Goal: Task Accomplishment & Management: Manage account settings

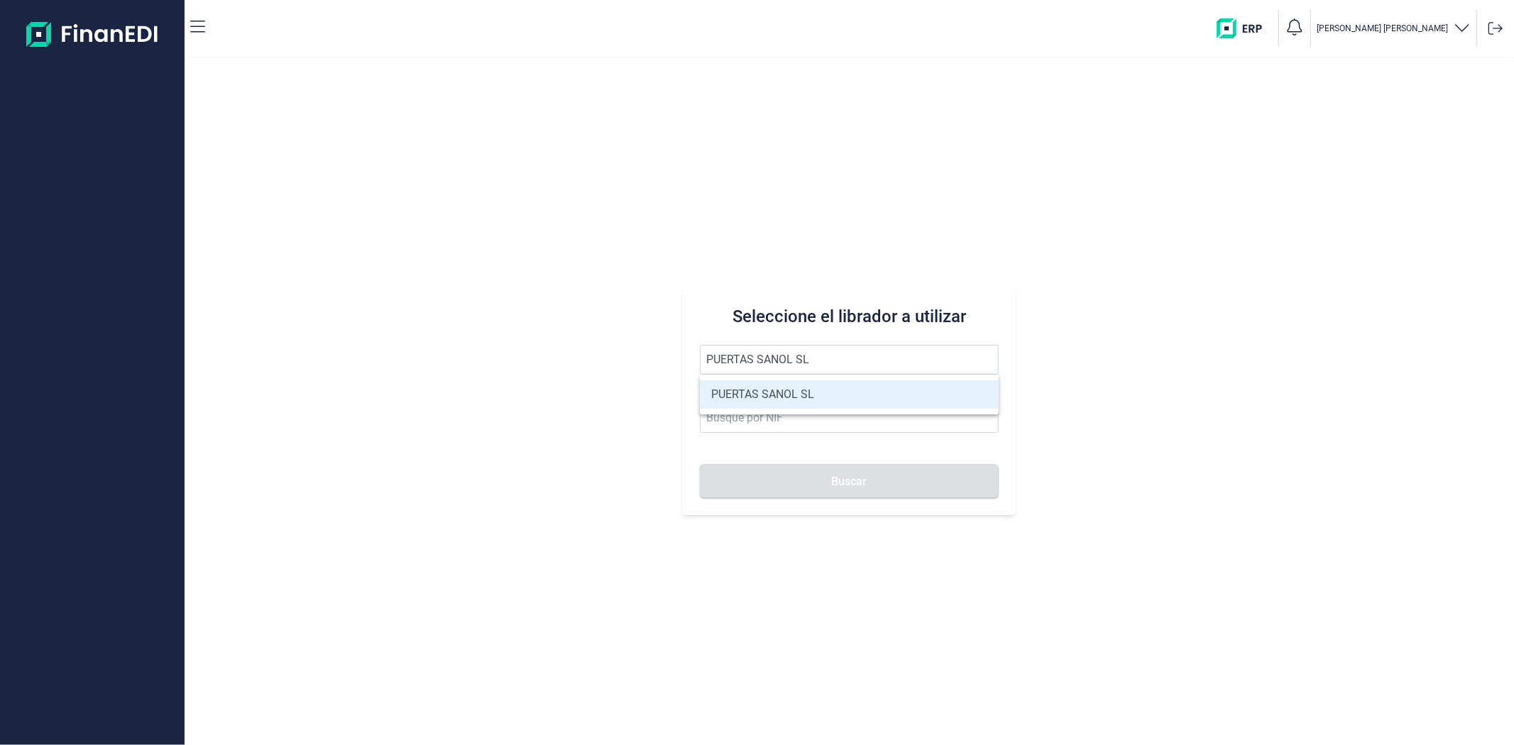
type input "PUERTAS SANOL SL"
drag, startPoint x: 756, startPoint y: 377, endPoint x: 757, endPoint y: 389, distance: 12.1
click at [756, 378] on ul "PUERTAS SANOL SL" at bounding box center [849, 395] width 298 height 40
click at [757, 389] on li "PUERTAS SANOL SL" at bounding box center [849, 394] width 298 height 28
type input "B73919813"
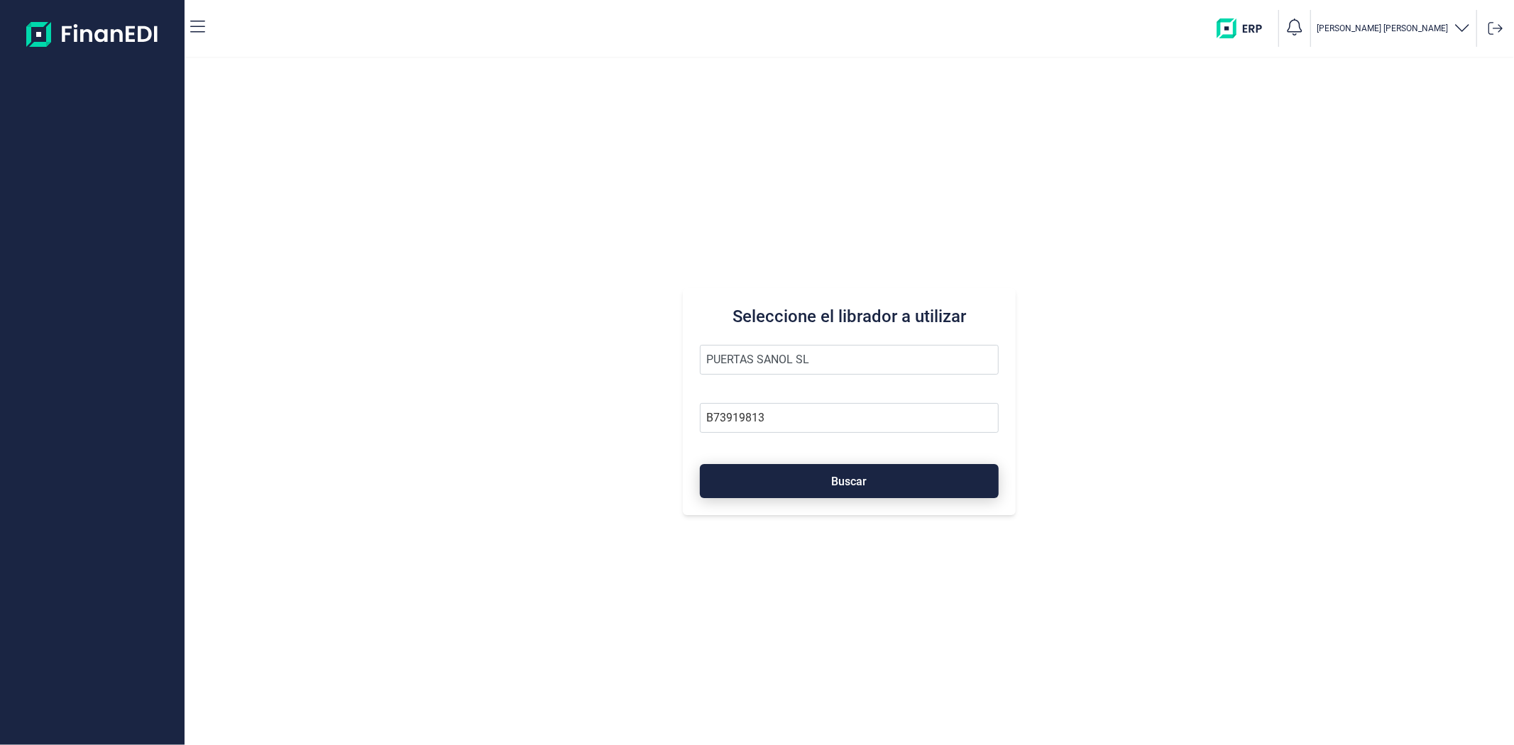
click at [759, 485] on button "Buscar" at bounding box center [849, 481] width 298 height 34
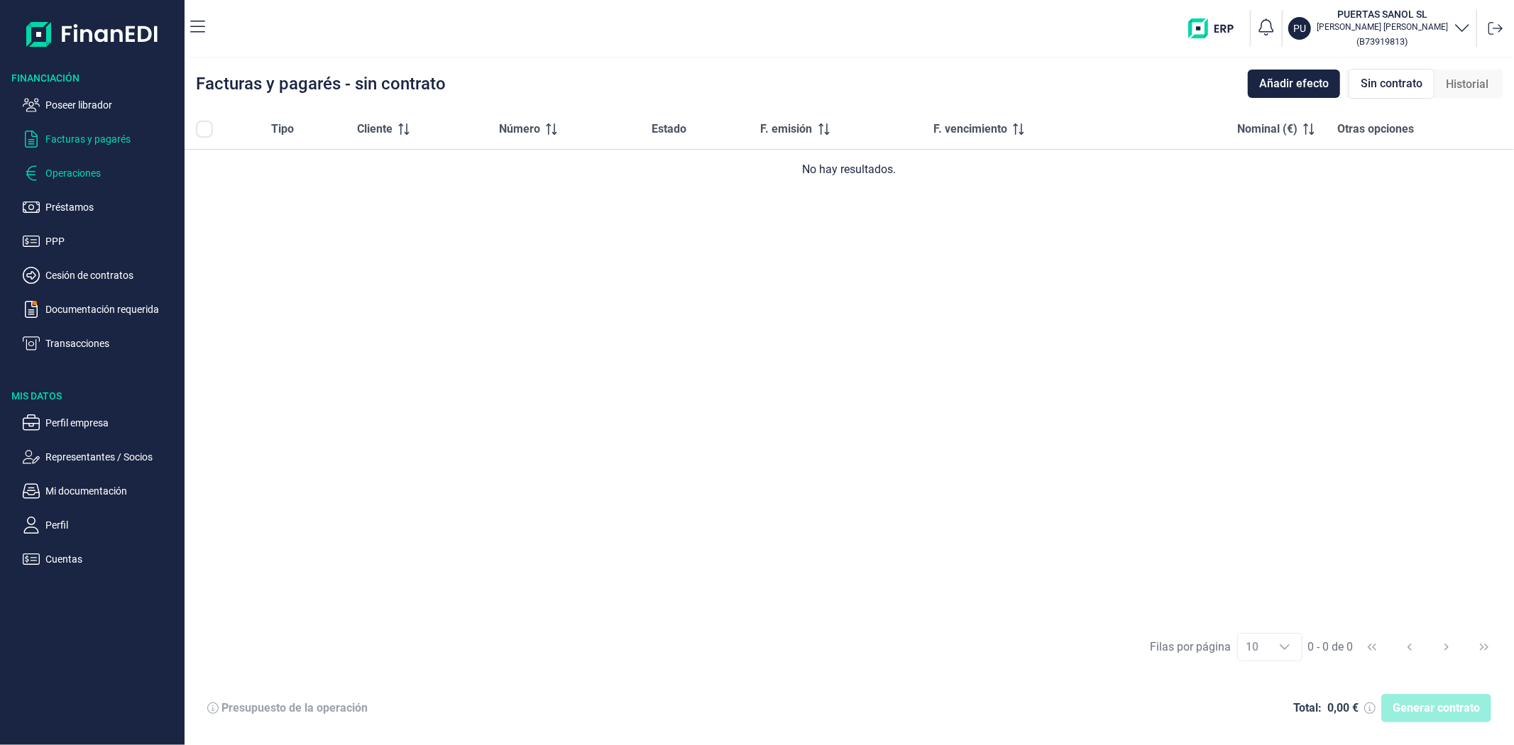
click at [75, 175] on p "Operaciones" at bounding box center [111, 173] width 133 height 17
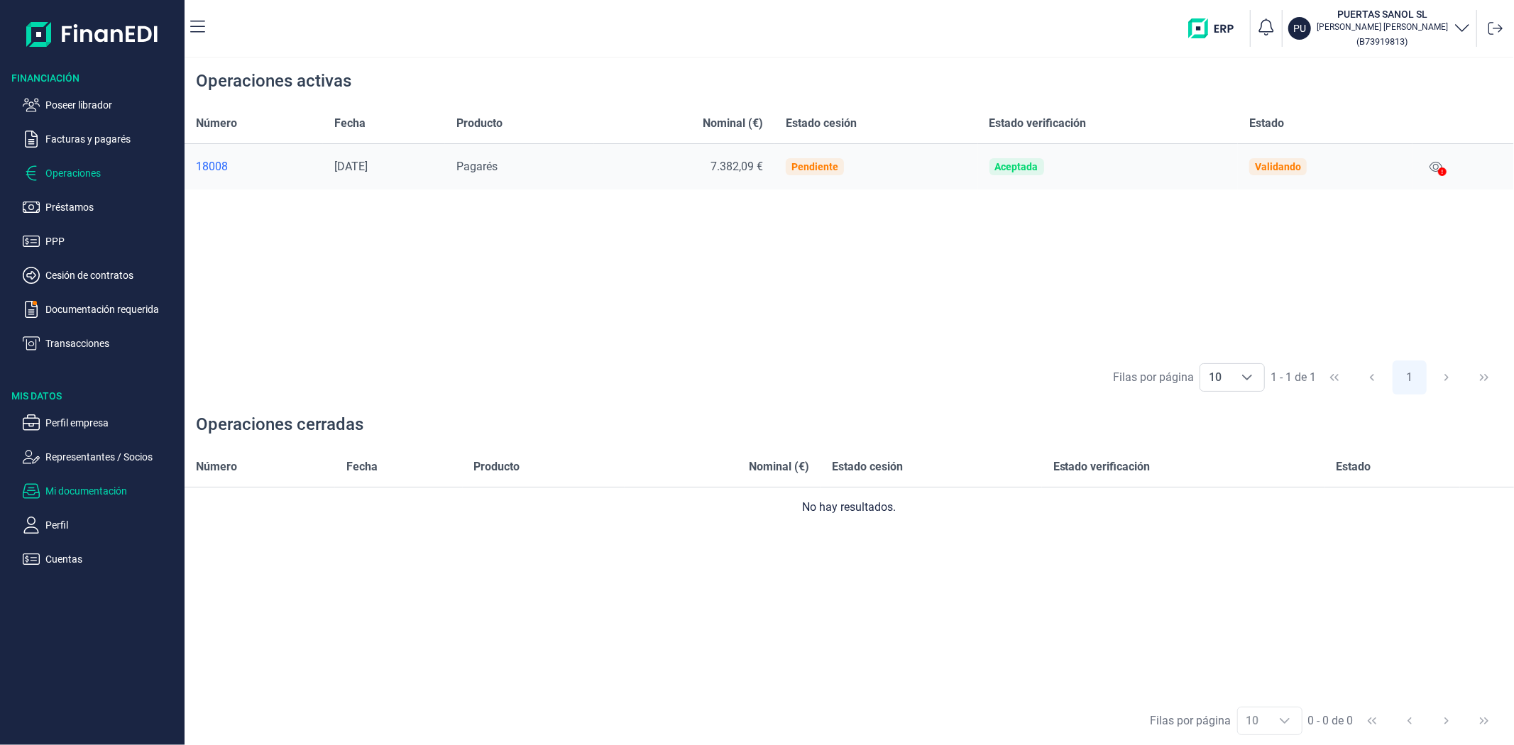
click at [121, 485] on p "Mi documentación" at bounding box center [111, 491] width 133 height 17
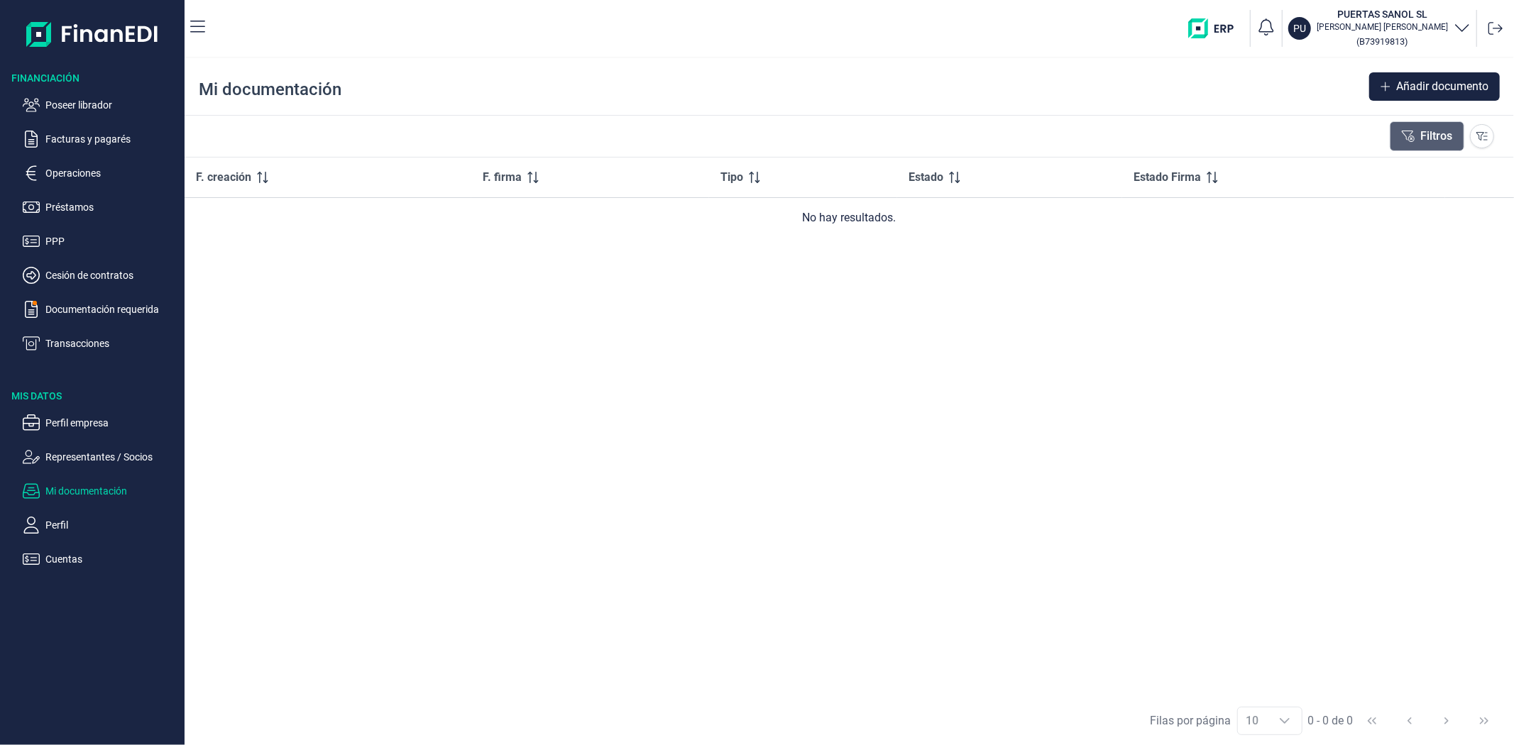
click at [1409, 133] on icon at bounding box center [1408, 136] width 13 height 11
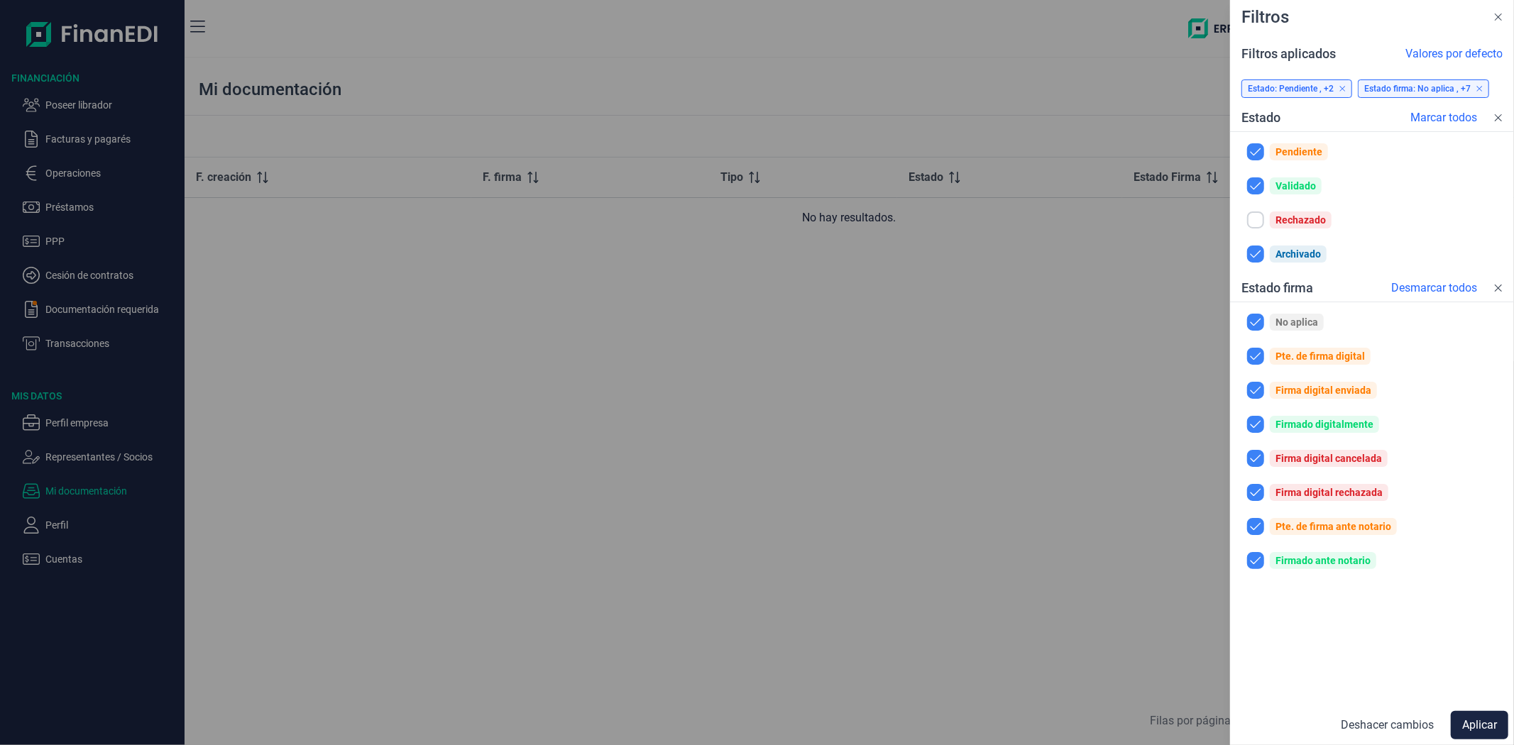
click at [1257, 221] on input "checkbox" at bounding box center [1255, 219] width 17 height 17
checkbox input "true"
click at [1465, 714] on button "Aplicar" at bounding box center [1478, 725] width 57 height 28
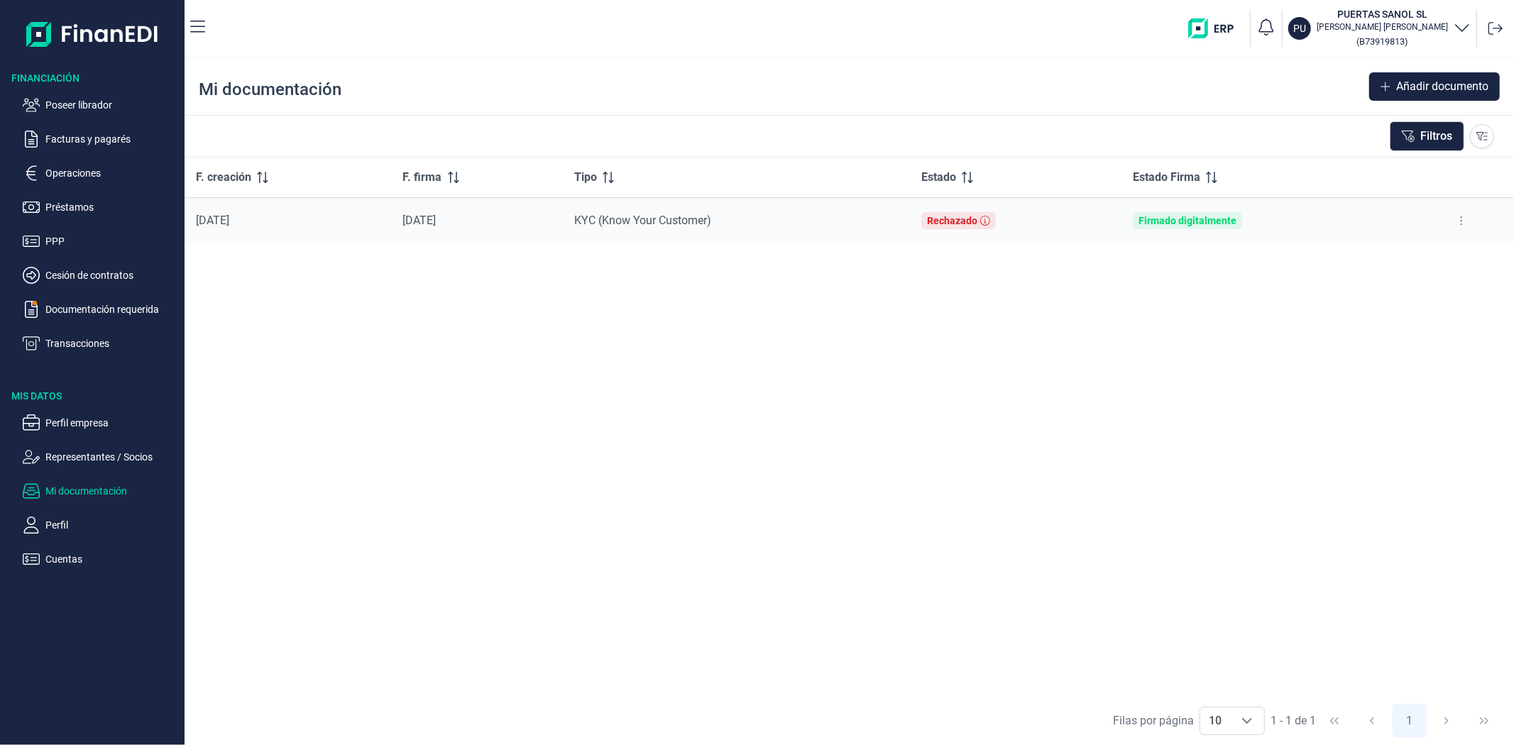
click at [1458, 221] on button at bounding box center [1461, 220] width 26 height 23
drag, startPoint x: 1472, startPoint y: 211, endPoint x: 1465, endPoint y: 217, distance: 10.1
click at [1472, 211] on button at bounding box center [1461, 220] width 26 height 23
click at [1412, 263] on li "Ver documento" at bounding box center [1394, 256] width 162 height 26
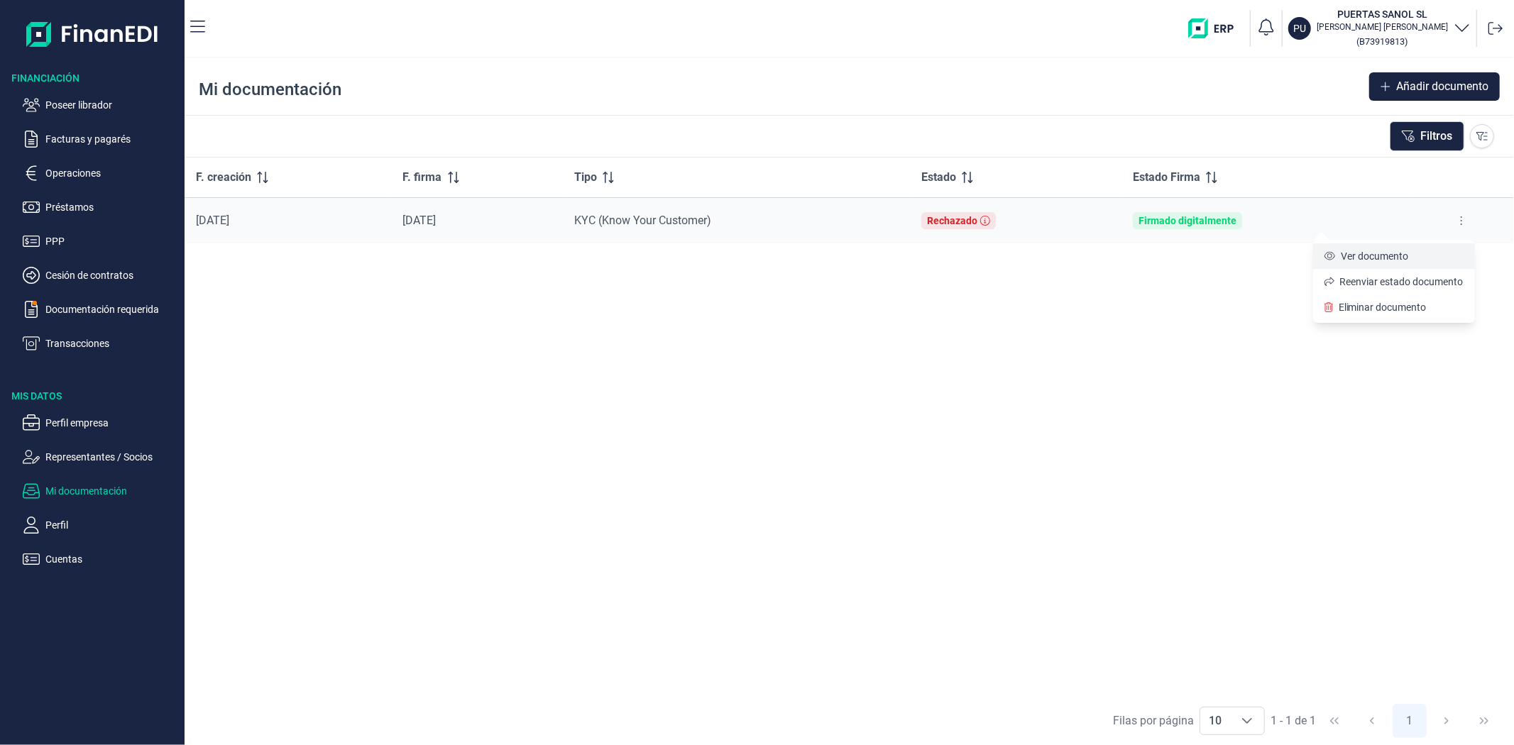
click at [1386, 253] on span "Ver documento" at bounding box center [1373, 256] width 67 height 14
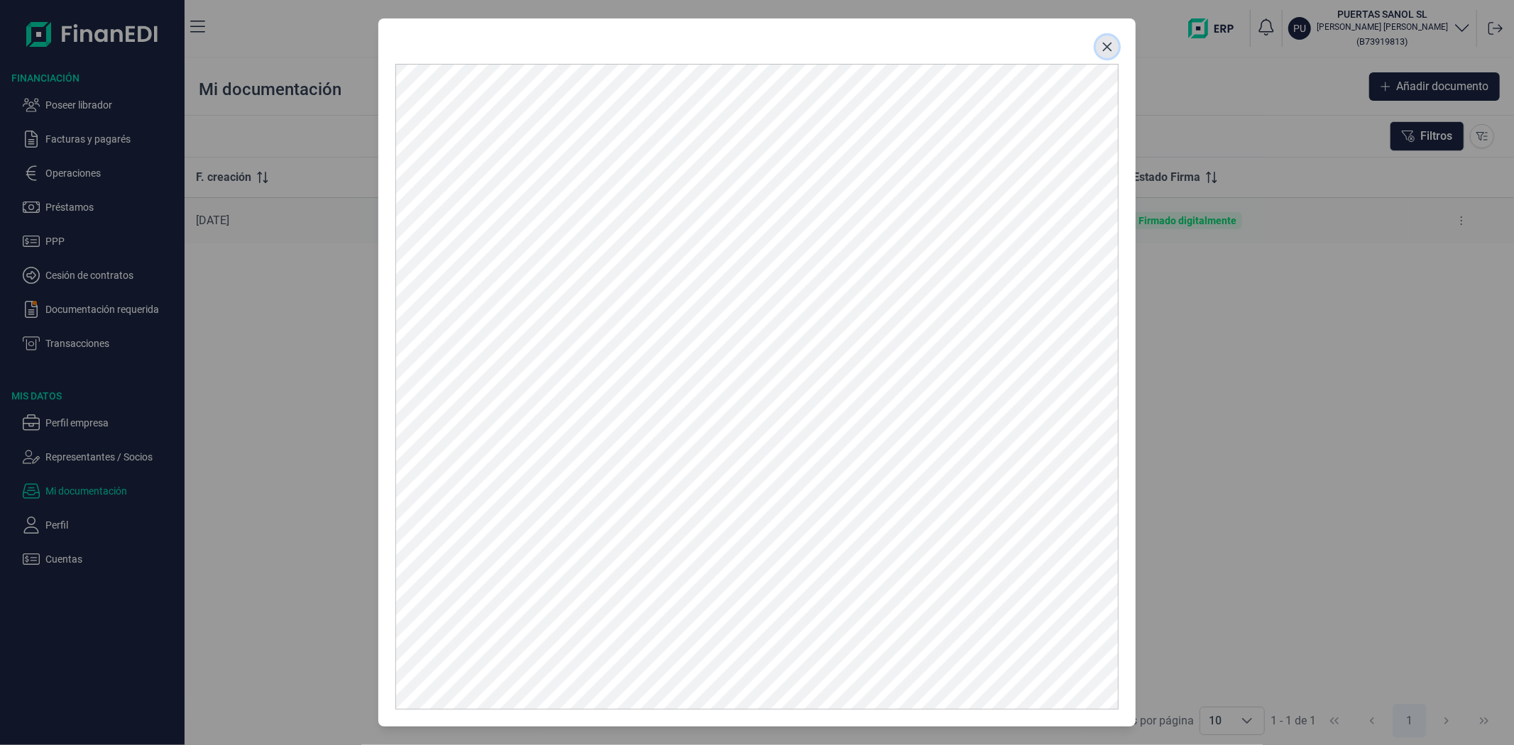
click at [1107, 48] on icon "Close" at bounding box center [1106, 46] width 11 height 11
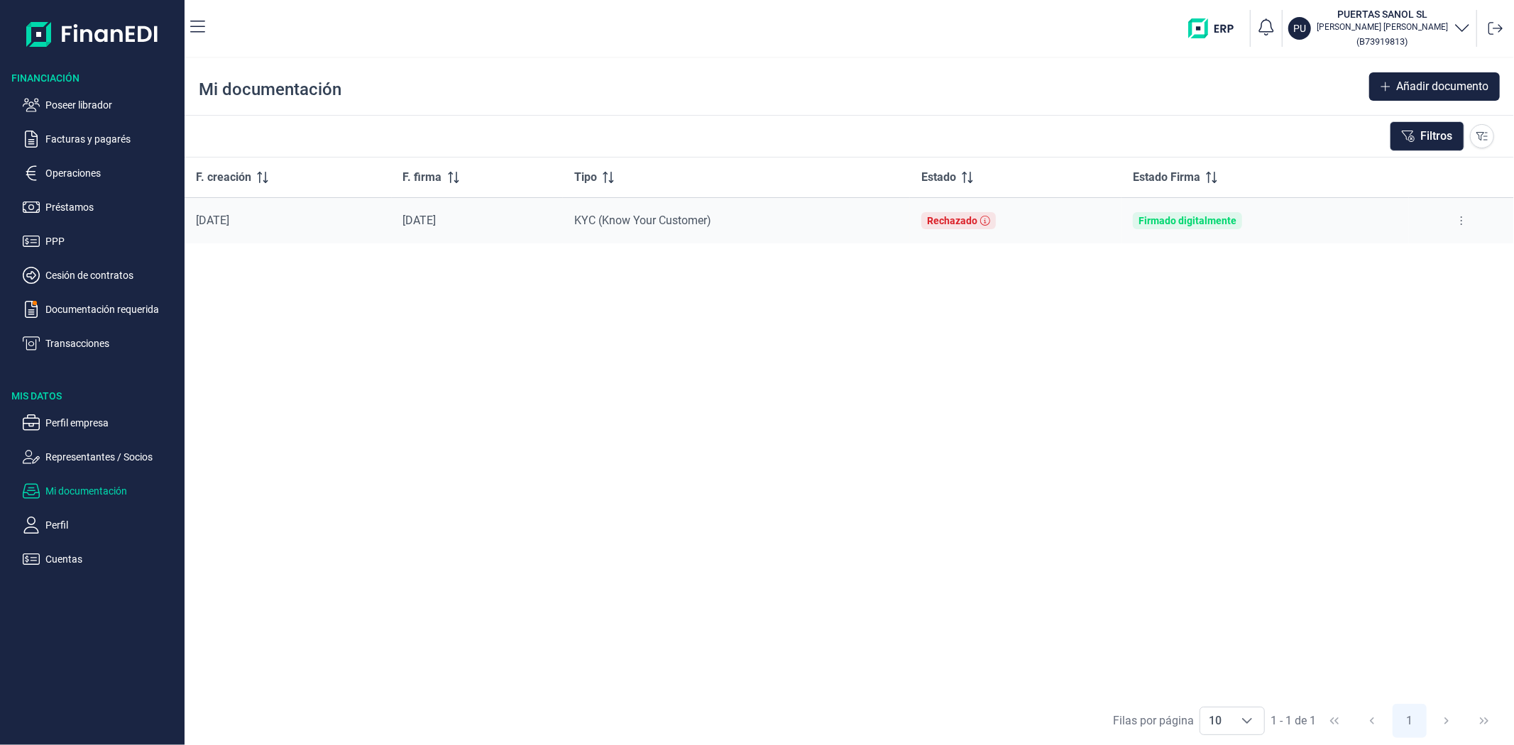
drag, startPoint x: 1211, startPoint y: 353, endPoint x: 1198, endPoint y: 353, distance: 12.8
click at [1211, 352] on div "F. creación F. firma Tipo Estado Estado Firma 02/10/2025 06/10/2025 KYC (Know Y…" at bounding box center [849, 427] width 1329 height 539
click at [953, 392] on div "F. creación F. firma Tipo Estado Estado Firma 02/10/2025 06/10/2025 KYC (Know Y…" at bounding box center [849, 427] width 1329 height 539
